Goal: Ask a question

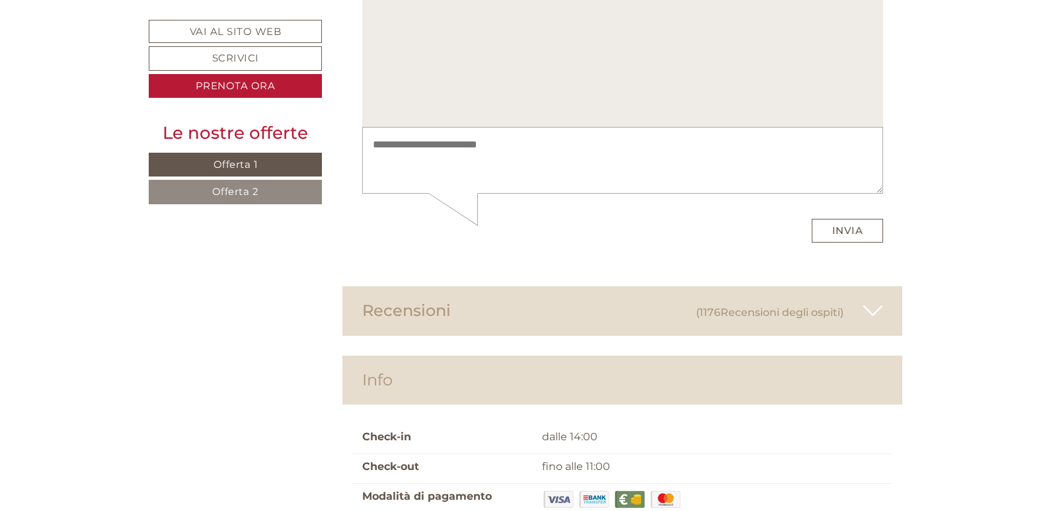
scroll to position [6092, 0]
click at [875, 300] on icon at bounding box center [872, 311] width 19 height 22
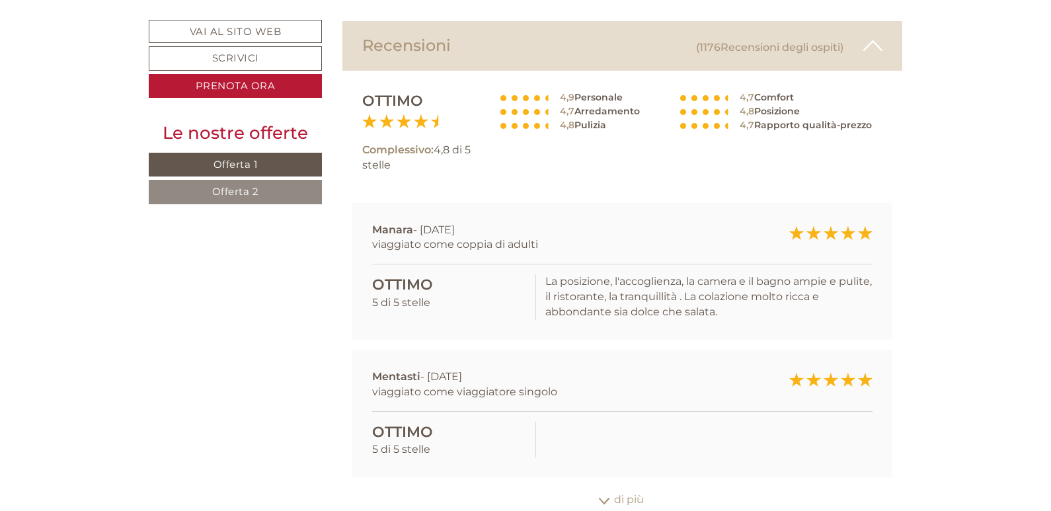
scroll to position [6356, 0]
click at [599, 499] on icon at bounding box center [604, 502] width 13 height 7
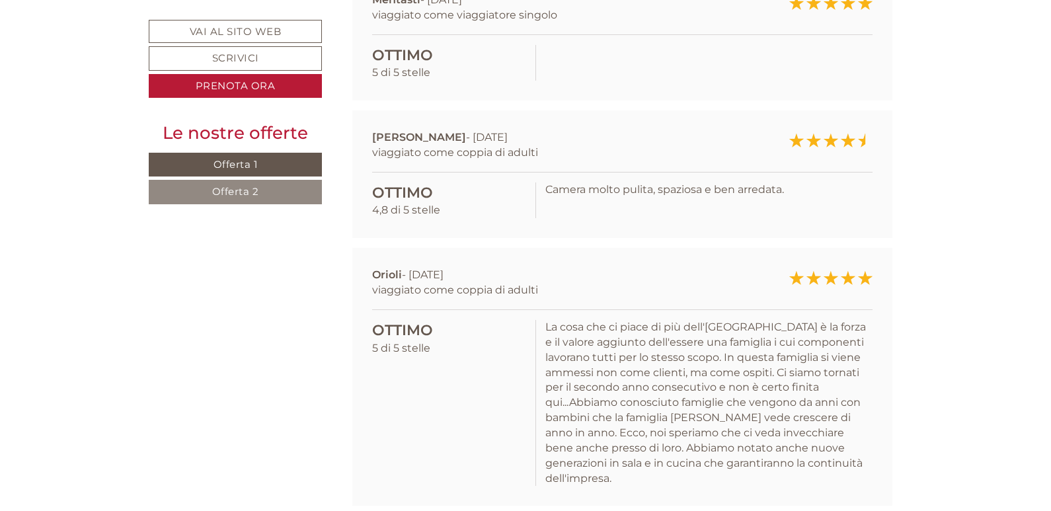
scroll to position [6753, 0]
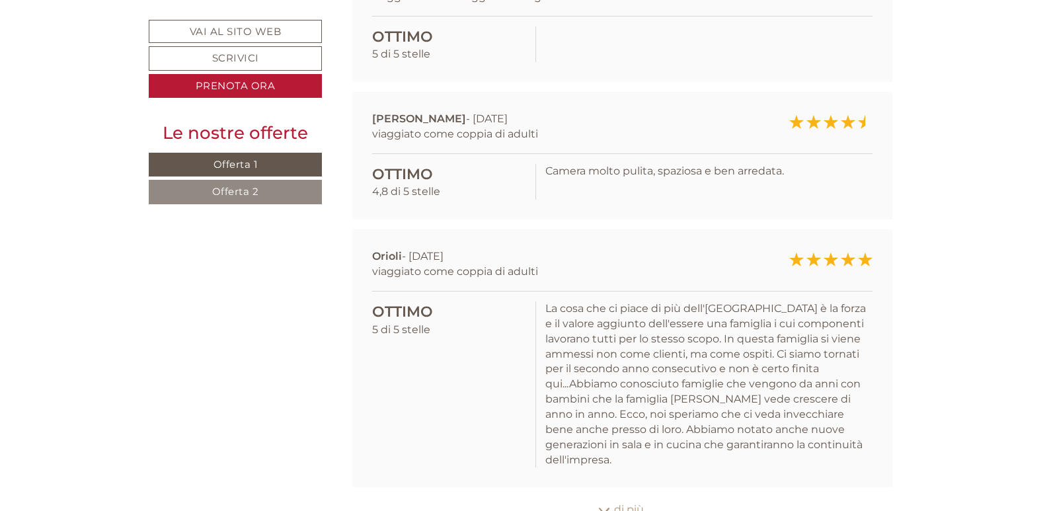
click at [602, 508] on icon at bounding box center [604, 511] width 13 height 7
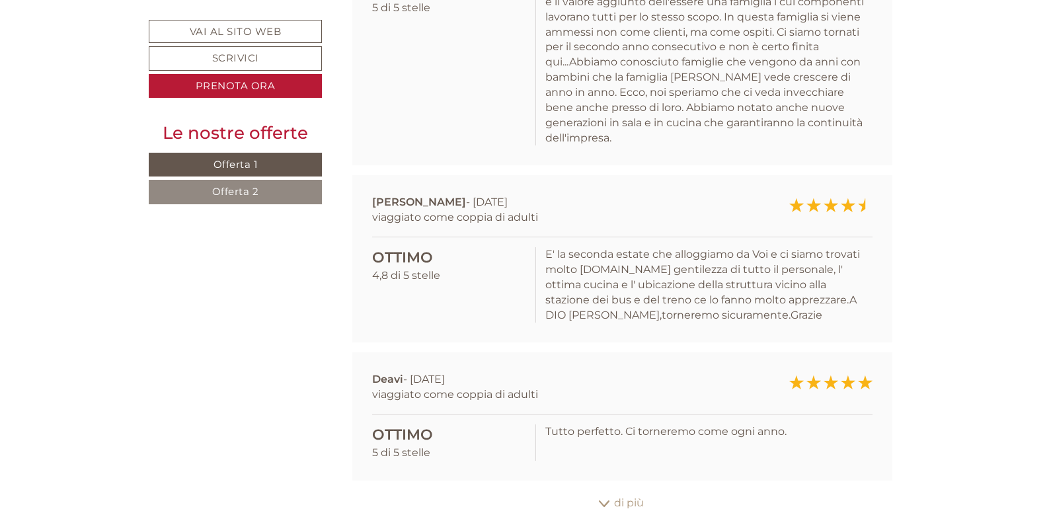
scroll to position [7083, 0]
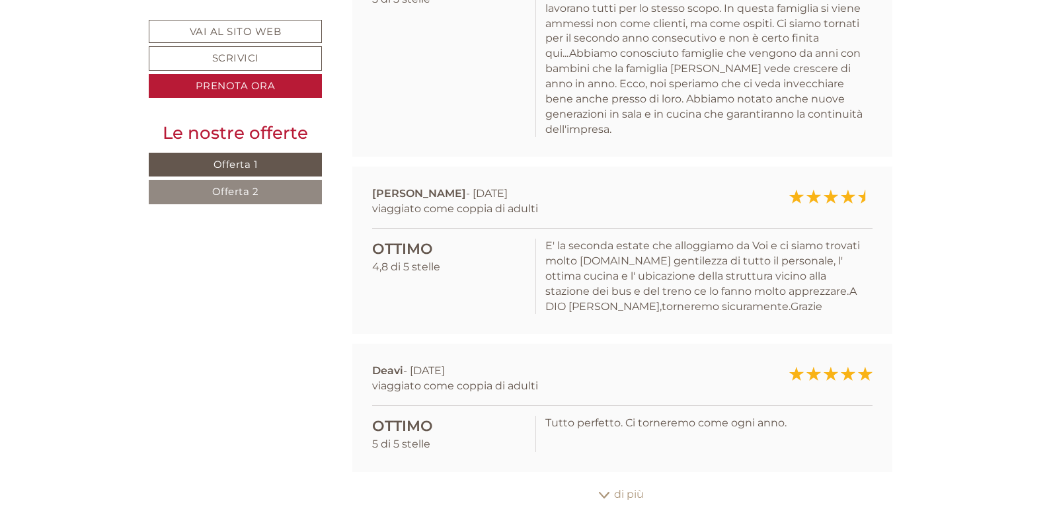
click at [600, 492] on icon at bounding box center [604, 495] width 13 height 7
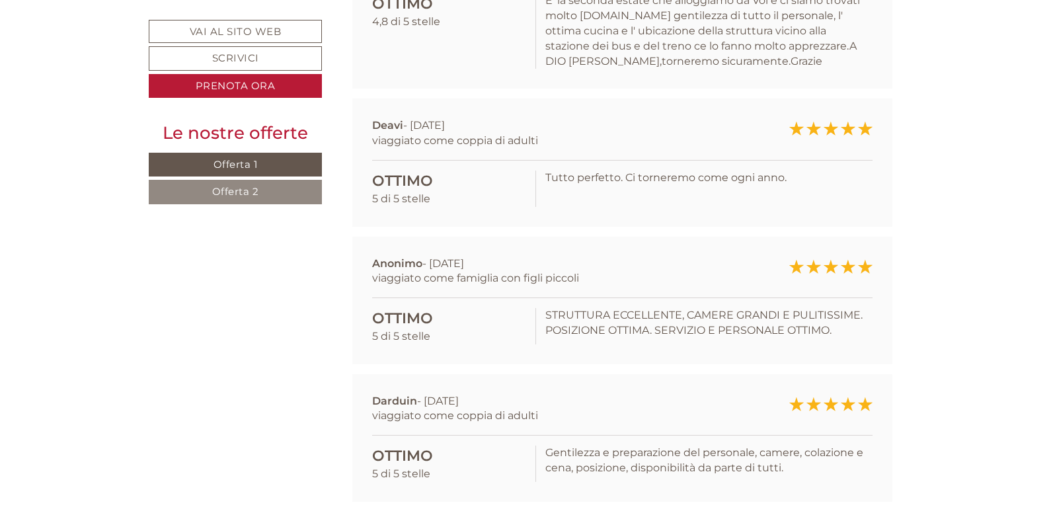
scroll to position [7348, 0]
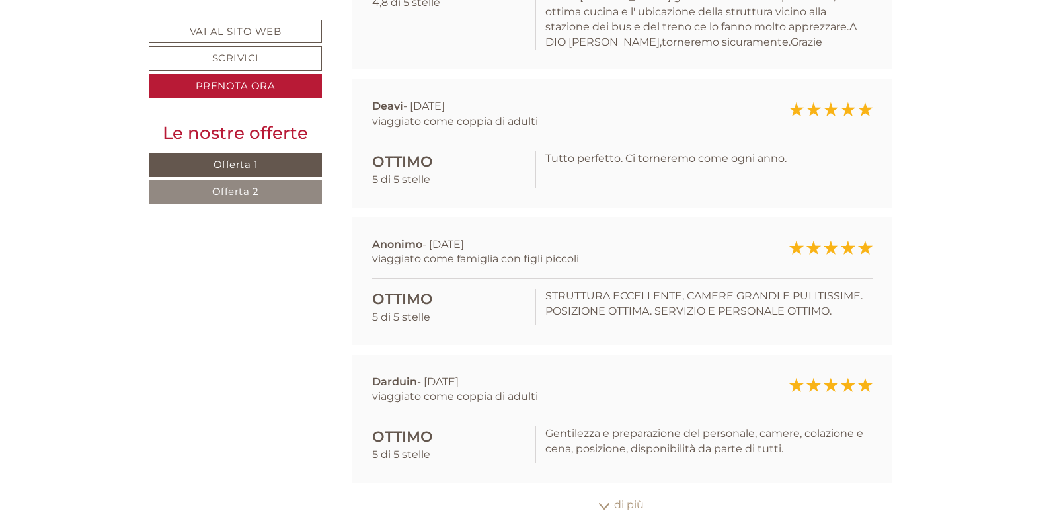
click at [602, 503] on icon at bounding box center [604, 506] width 13 height 7
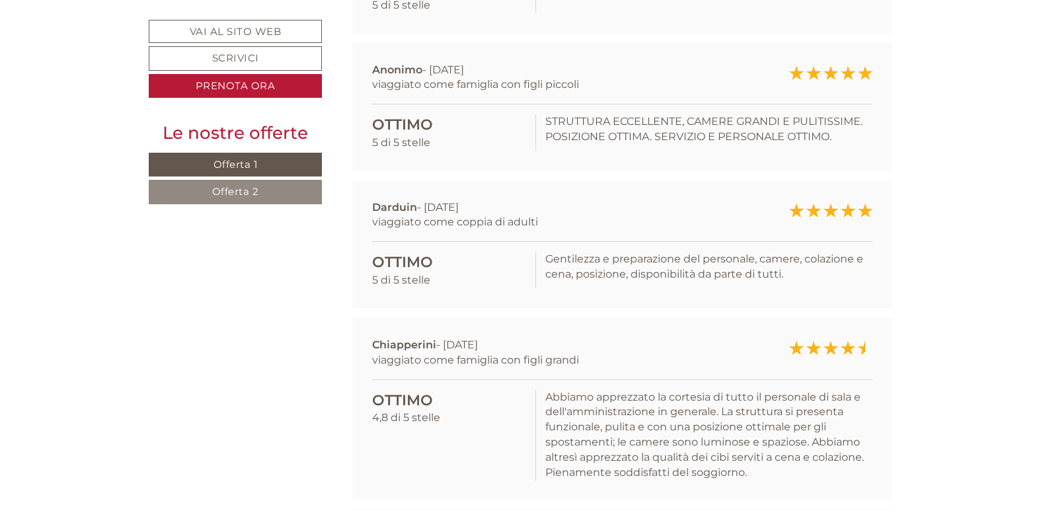
scroll to position [7612, 0]
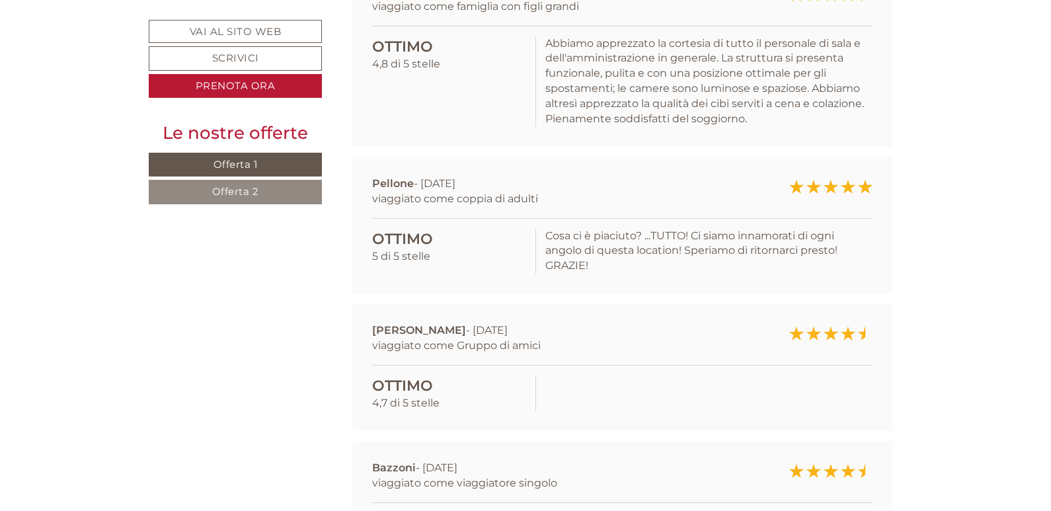
scroll to position [7877, 0]
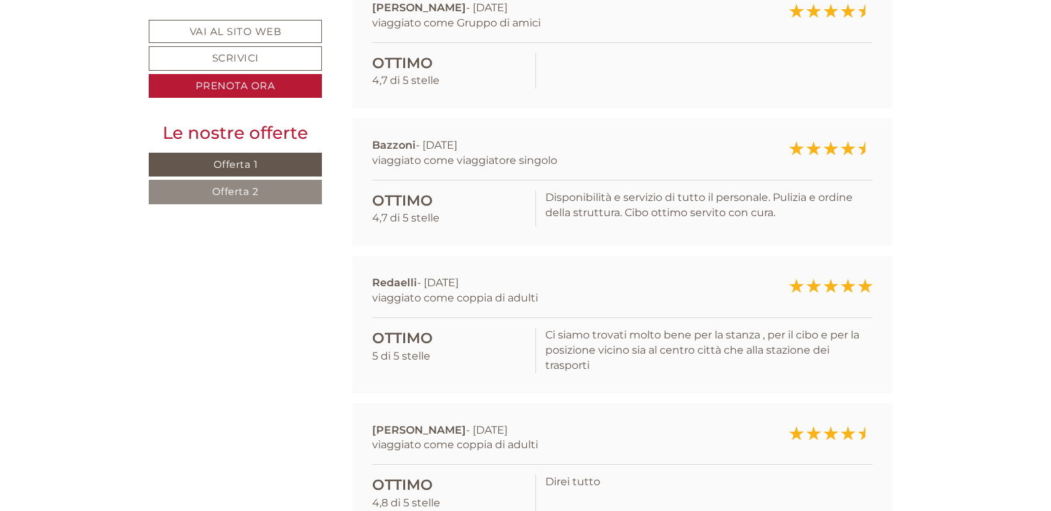
scroll to position [8207, 0]
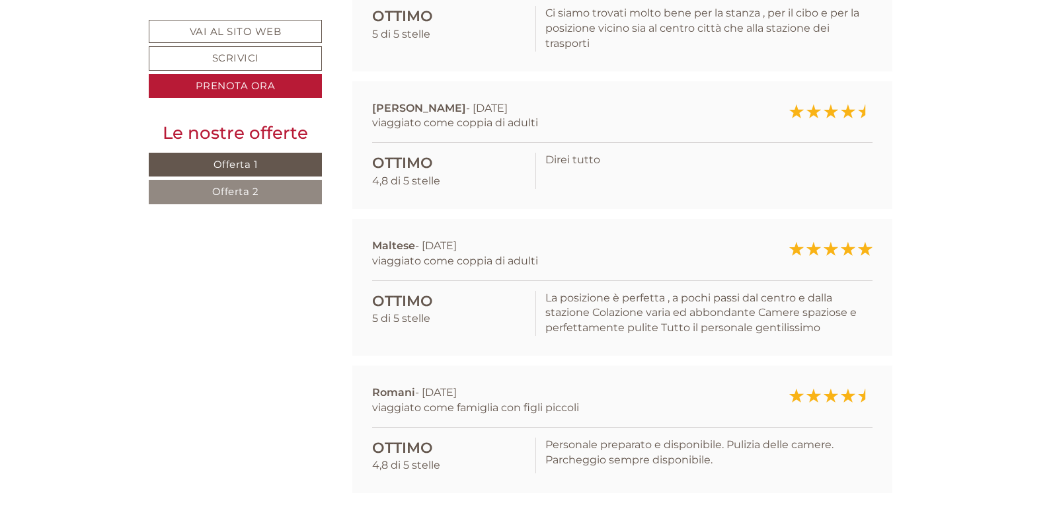
scroll to position [8538, 0]
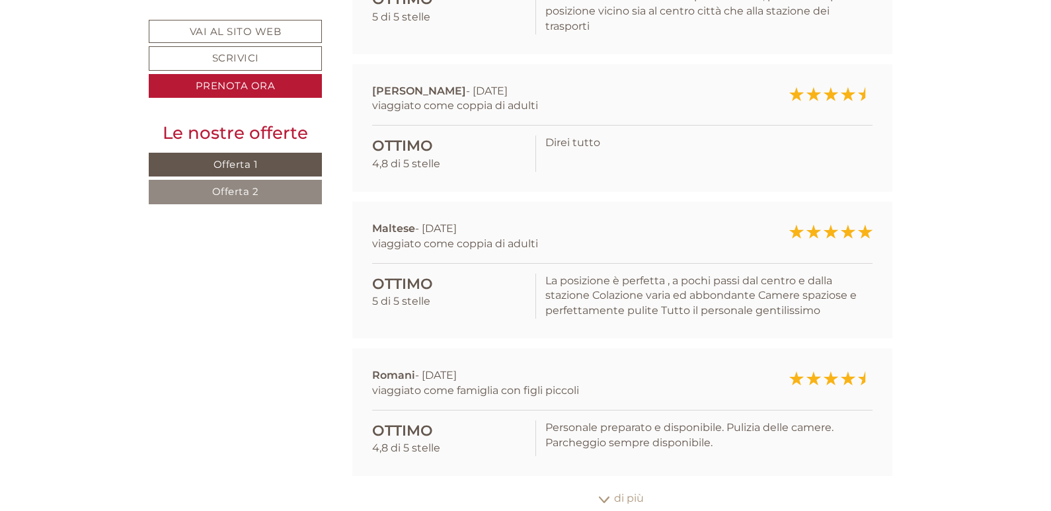
click at [598, 496] on icon at bounding box center [604, 499] width 13 height 7
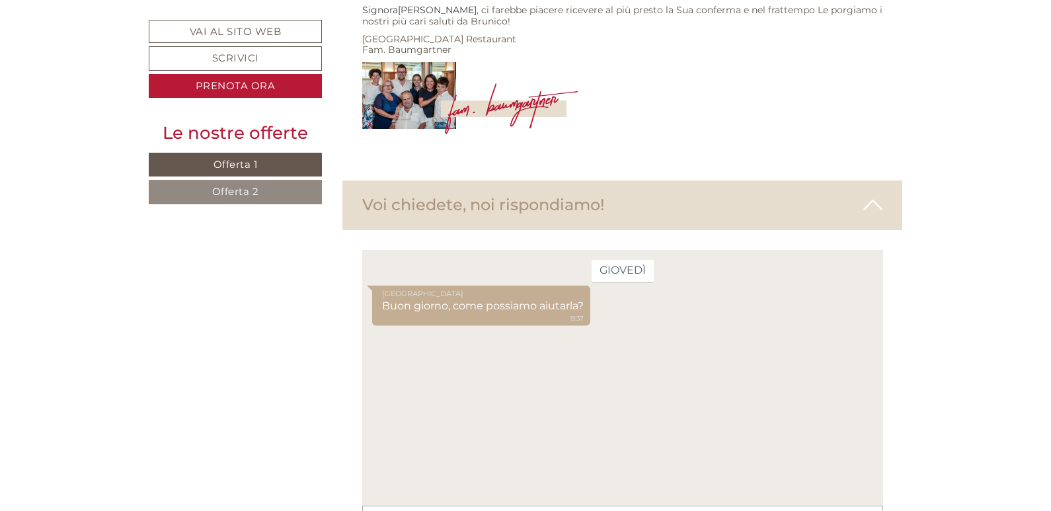
scroll to position [5702, 0]
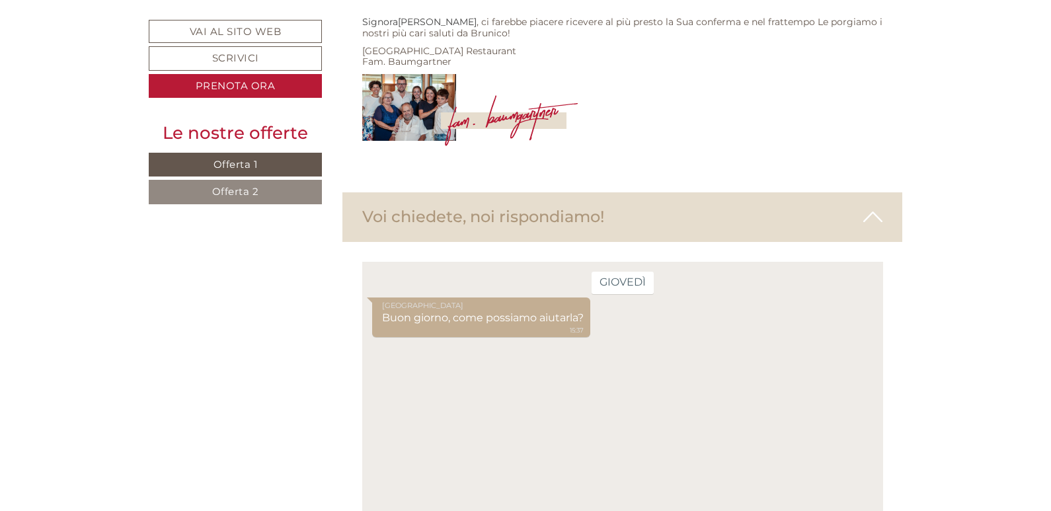
type textarea "**********"
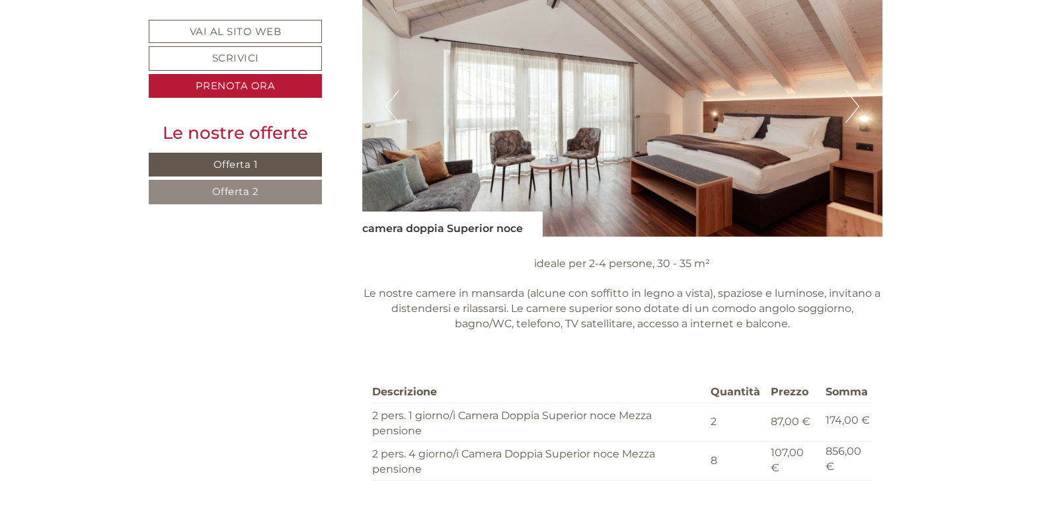
scroll to position [2115, 0]
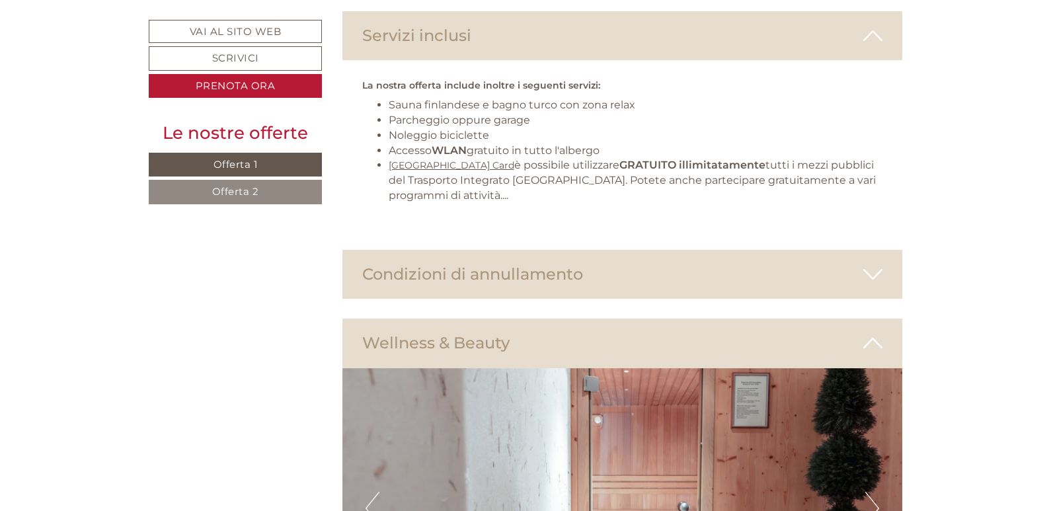
scroll to position [2843, 0]
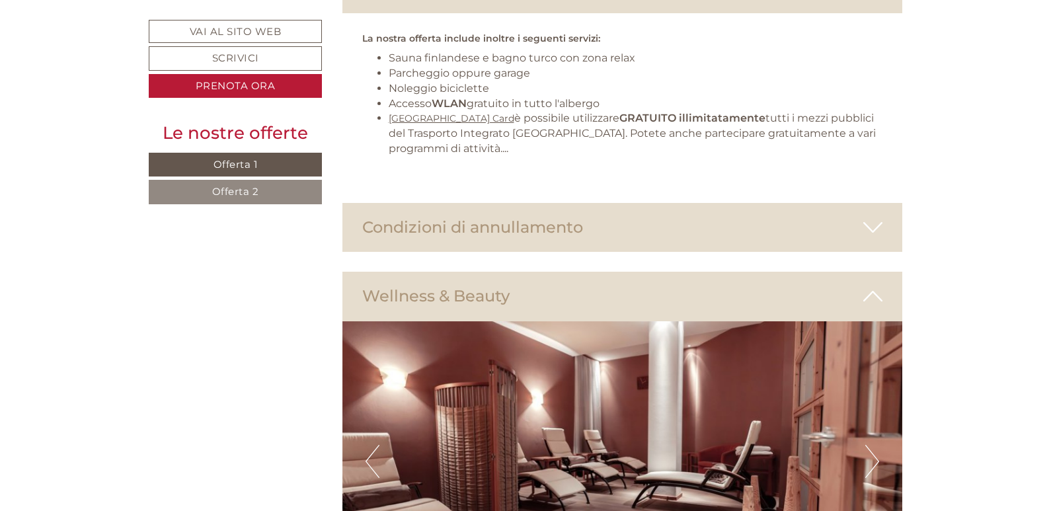
click at [875, 445] on button "Next" at bounding box center [872, 461] width 14 height 33
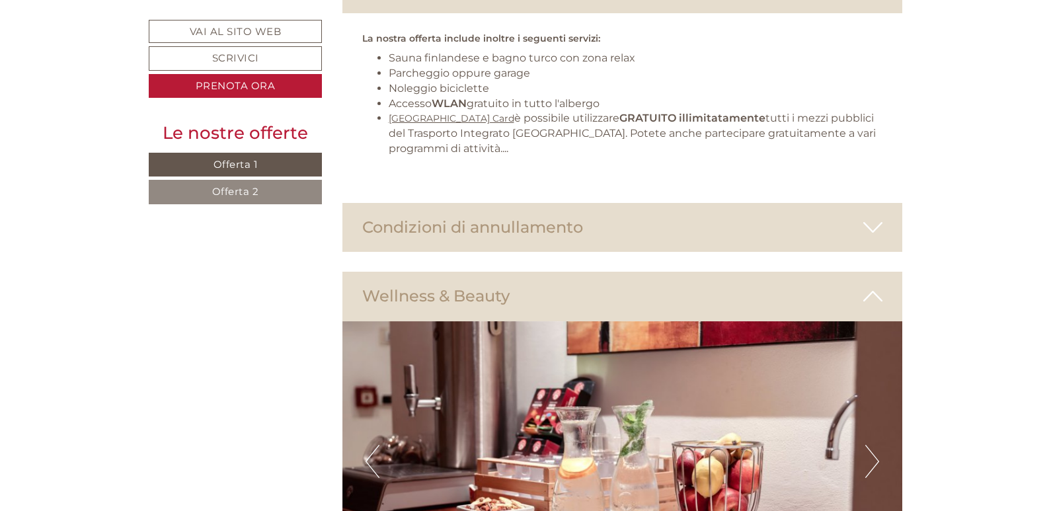
click at [875, 445] on button "Next" at bounding box center [872, 461] width 14 height 33
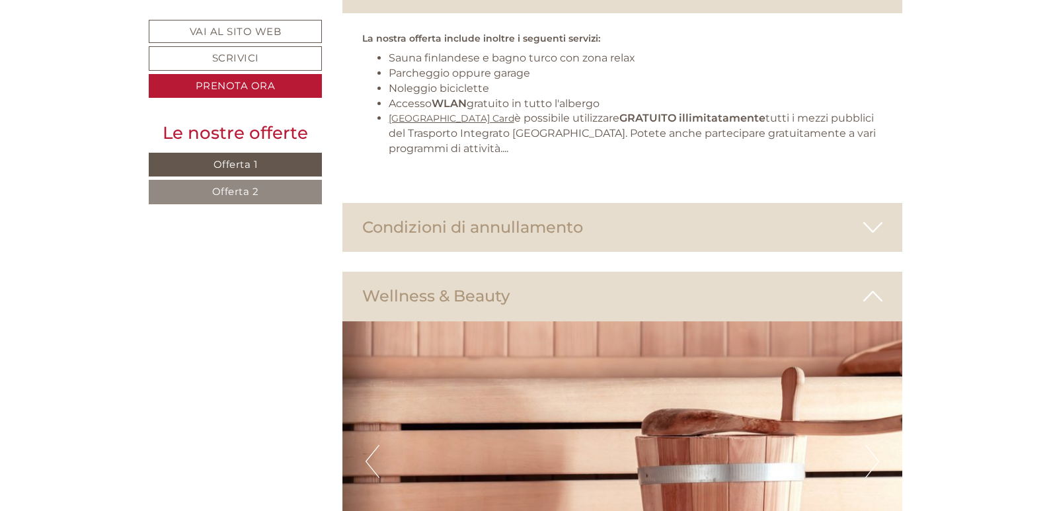
click at [875, 445] on button "Next" at bounding box center [872, 461] width 14 height 33
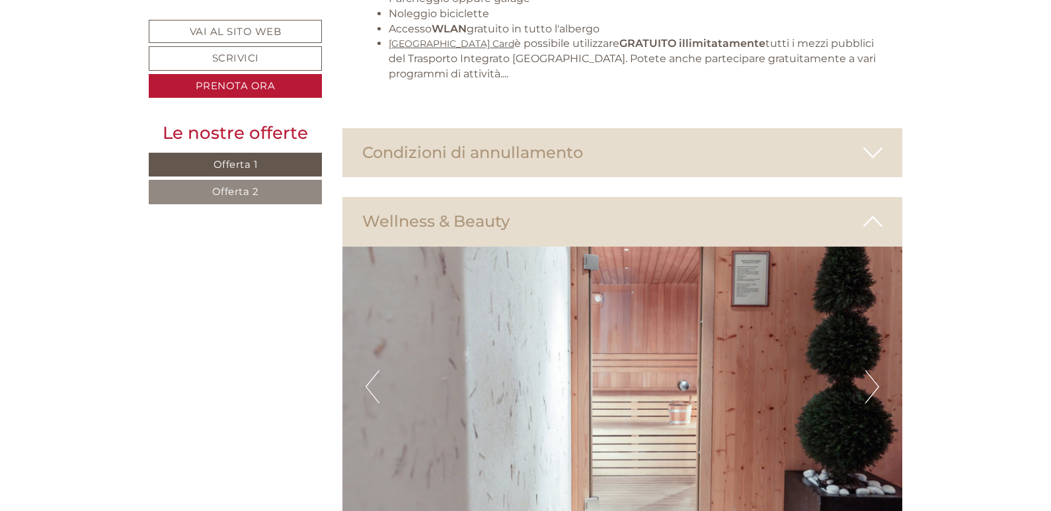
scroll to position [2909, 0]
